Goal: Task Accomplishment & Management: Use online tool/utility

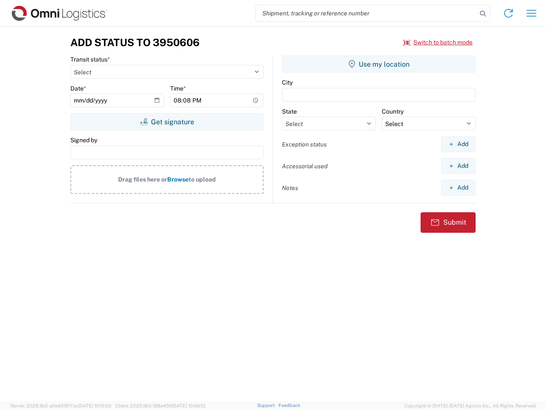
click at [367, 13] on input "search" at bounding box center [366, 13] width 221 height 16
click at [483, 14] on icon at bounding box center [483, 14] width 12 height 12
click at [509, 13] on icon at bounding box center [509, 13] width 14 height 14
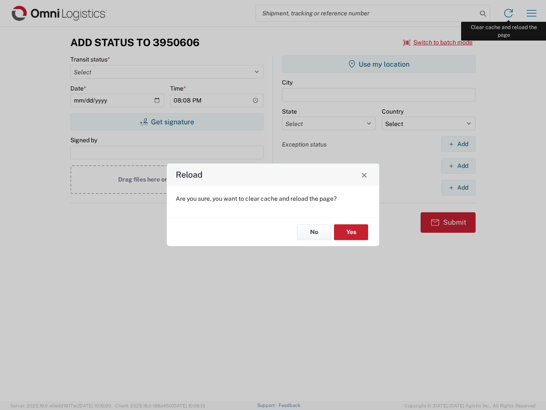
click at [532, 13] on div "Reload Are you sure, you want to clear cache and reload the page? No Yes" at bounding box center [273, 205] width 546 height 410
click at [438, 42] on div "Reload Are you sure, you want to clear cache and reload the page? No Yes" at bounding box center [273, 205] width 546 height 410
click at [167, 122] on div "Reload Are you sure, you want to clear cache and reload the page? No Yes" at bounding box center [273, 205] width 546 height 410
click at [379, 64] on div "Reload Are you sure, you want to clear cache and reload the page? No Yes" at bounding box center [273, 205] width 546 height 410
click at [458, 144] on div "Reload Are you sure, you want to clear cache and reload the page? No Yes" at bounding box center [273, 205] width 546 height 410
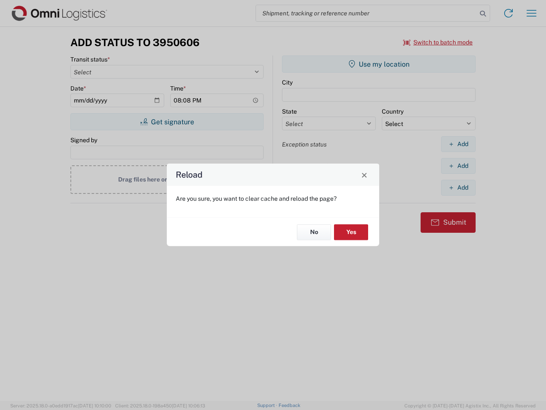
click at [458, 166] on div "Reload Are you sure, you want to clear cache and reload the page? No Yes" at bounding box center [273, 205] width 546 height 410
click at [458, 187] on div "Reload Are you sure, you want to clear cache and reload the page? No Yes" at bounding box center [273, 205] width 546 height 410
